Goal: Task Accomplishment & Management: Manage account settings

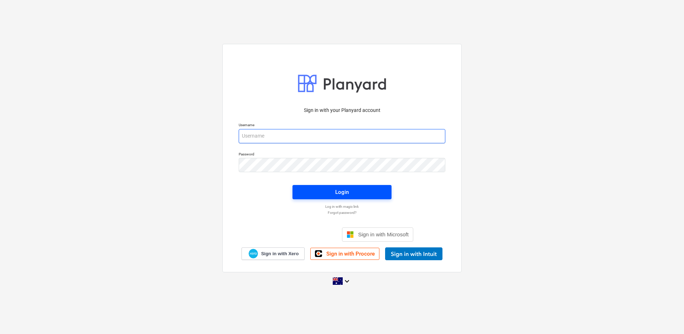
type input "[PERSON_NAME][EMAIL_ADDRESS][DOMAIN_NAME]"
click at [337, 191] on div "Login" at bounding box center [342, 192] width 14 height 9
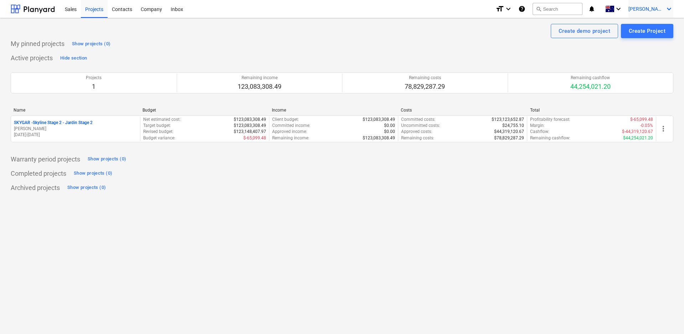
click at [664, 9] on span "[PERSON_NAME]" at bounding box center [647, 9] width 36 height 6
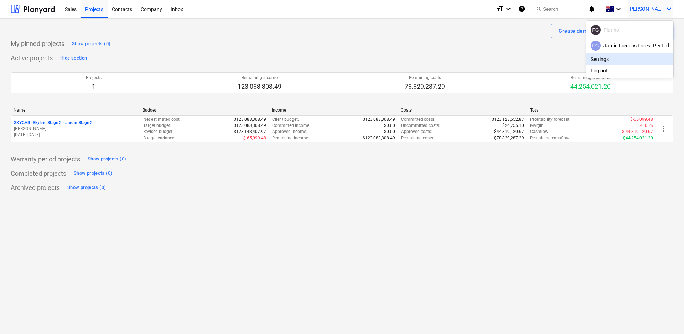
click at [617, 61] on div "Settings" at bounding box center [630, 58] width 87 height 11
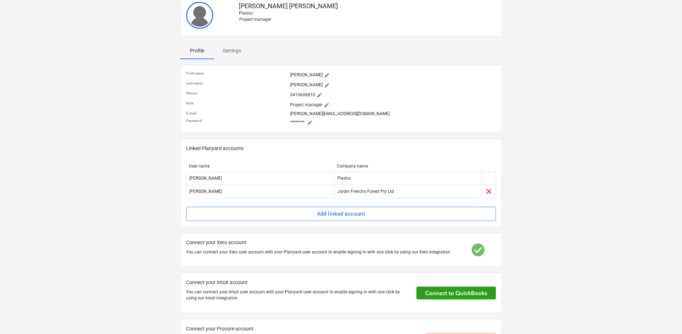
scroll to position [65, 0]
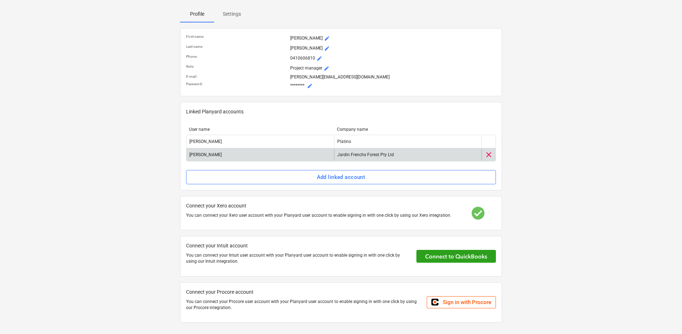
click at [226, 155] on div "[PERSON_NAME]" at bounding box center [259, 154] width 147 height 11
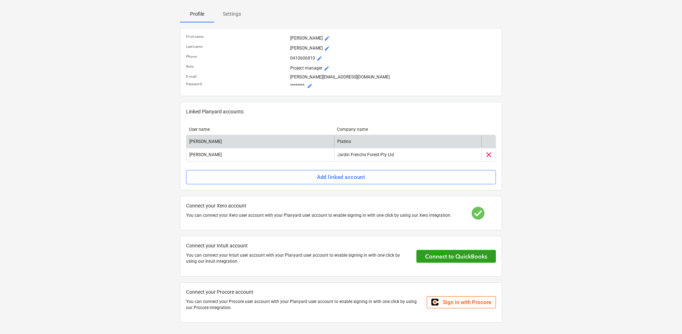
click at [238, 140] on div "[PERSON_NAME]" at bounding box center [259, 141] width 147 height 11
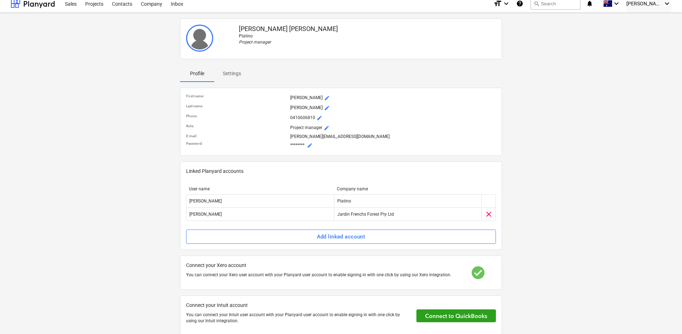
scroll to position [0, 0]
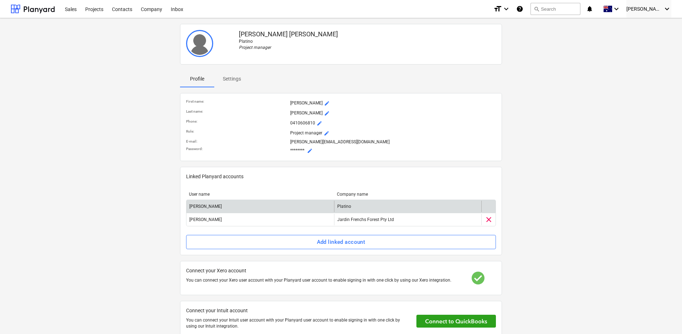
click at [232, 208] on div "[PERSON_NAME]" at bounding box center [259, 206] width 147 height 11
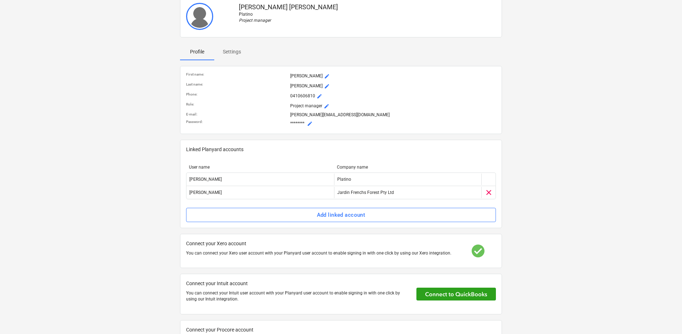
scroll to position [65, 0]
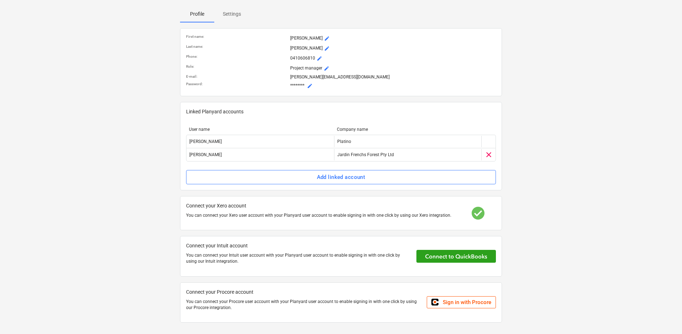
click at [296, 212] on div at bounding box center [320, 211] width 268 height 3
click at [225, 210] on div at bounding box center [320, 211] width 268 height 3
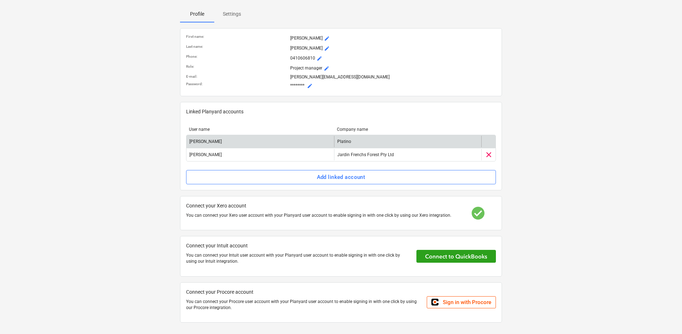
click at [284, 142] on div "[PERSON_NAME]" at bounding box center [259, 141] width 147 height 11
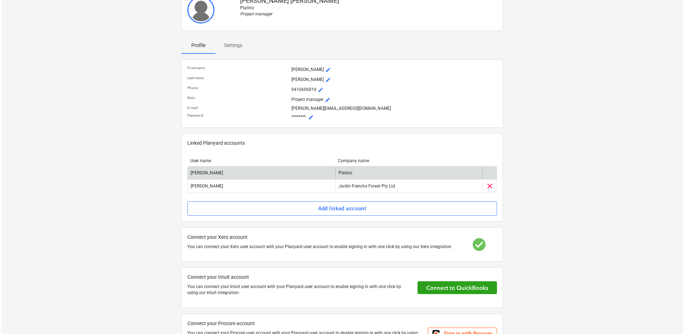
scroll to position [0, 0]
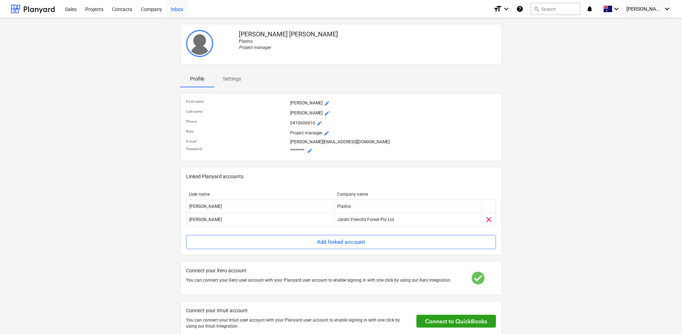
click at [176, 11] on div "Inbox" at bounding box center [176, 9] width 21 height 18
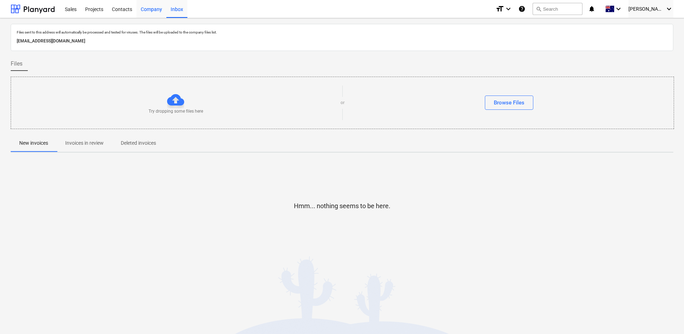
click at [154, 9] on div "Company" at bounding box center [152, 9] width 30 height 18
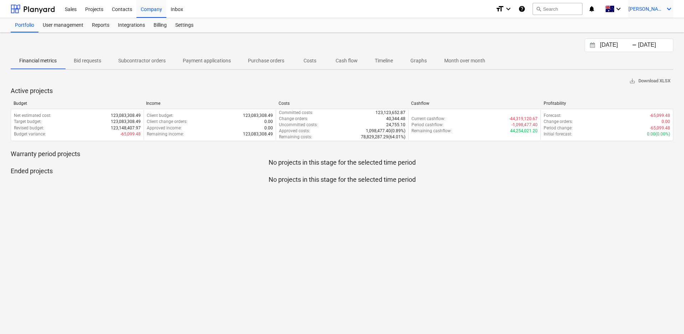
click at [666, 8] on icon "keyboard_arrow_down" at bounding box center [669, 9] width 9 height 9
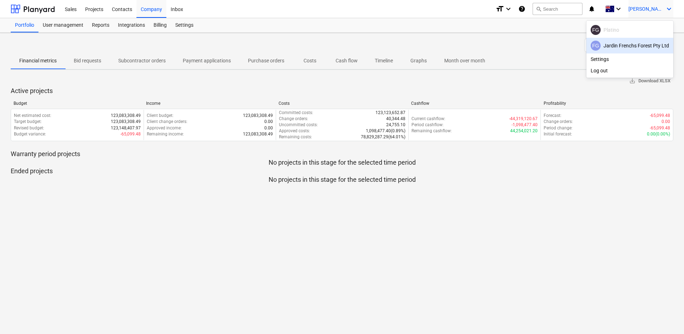
click at [619, 32] on div "FG Platino" at bounding box center [630, 30] width 78 height 10
click at [617, 29] on div "FG Platino" at bounding box center [630, 30] width 78 height 10
click at [617, 43] on div "[PERSON_NAME] Frenchs Forest Pty Ltd" at bounding box center [630, 46] width 78 height 10
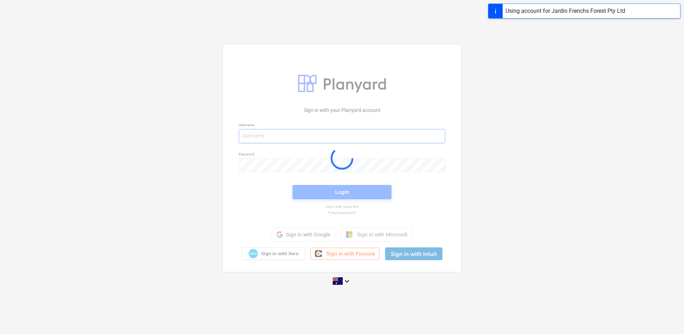
type input "[PERSON_NAME][EMAIL_ADDRESS][DOMAIN_NAME]"
